Goal: Navigation & Orientation: Find specific page/section

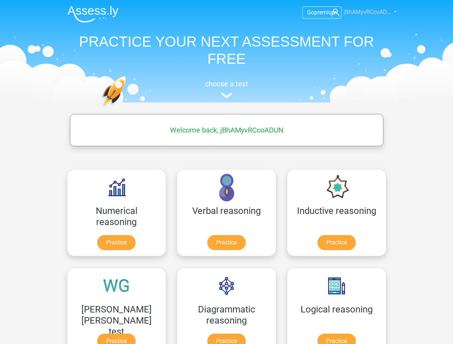
click at [360, 12] on span "jBhAMyvRCcoAD…" at bounding box center [367, 12] width 47 height 7
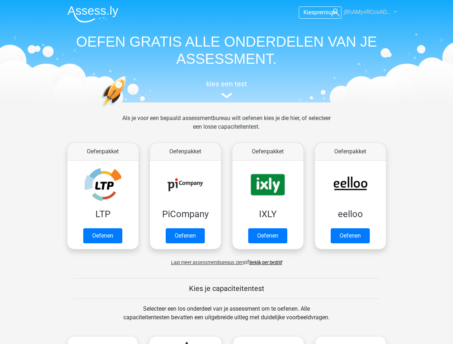
click at [360, 12] on span "jBhAMyvRCcoAD…" at bounding box center [367, 12] width 47 height 7
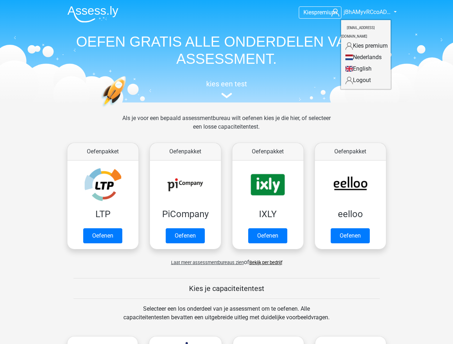
click at [206, 263] on span "Laat meer assessmentbureaus zien" at bounding box center [207, 262] width 73 height 5
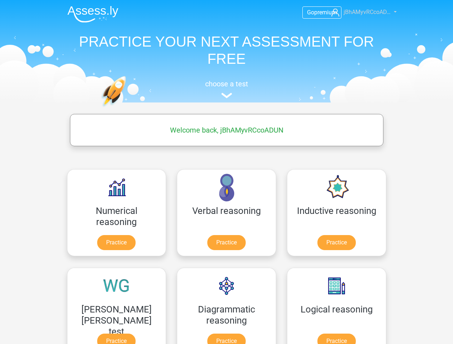
click at [360, 12] on span "jBhAMyvRCcoAD…" at bounding box center [367, 12] width 47 height 7
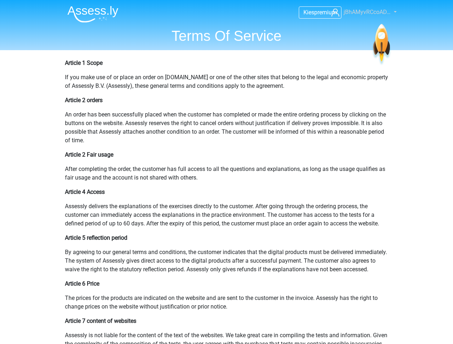
click at [360, 12] on span "jBhAMyvRCcoAD…" at bounding box center [367, 12] width 47 height 7
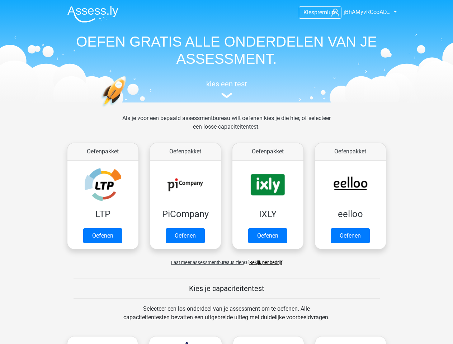
click at [360, 12] on span "jBhAMyvRCcoAD…" at bounding box center [367, 12] width 47 height 7
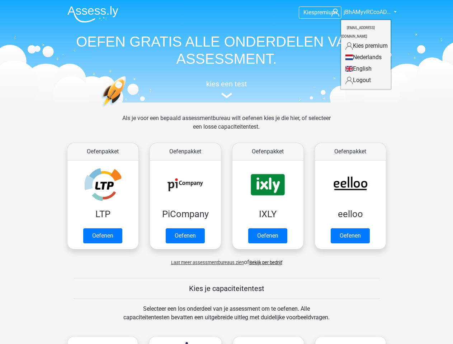
click at [206, 263] on span "Laat meer assessmentbureaus zien" at bounding box center [207, 262] width 73 height 5
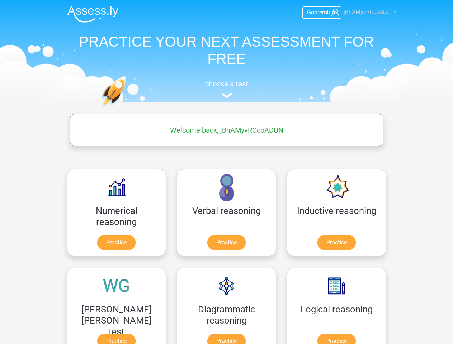
click at [360, 12] on span "jBhAMyvRCcoAD…" at bounding box center [367, 12] width 47 height 7
